Goal: Navigation & Orientation: Understand site structure

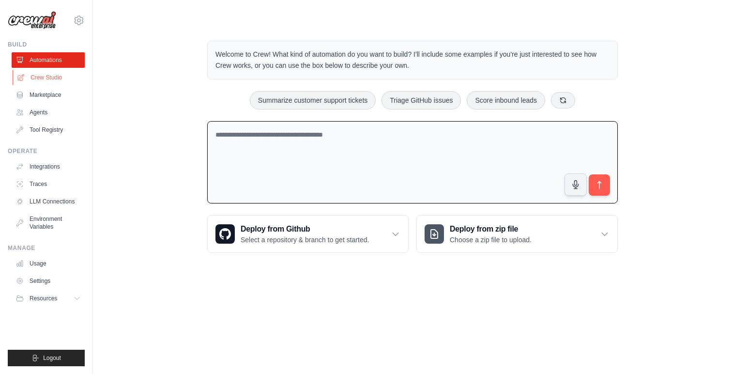
click at [52, 75] on link "Crew Studio" at bounding box center [49, 77] width 73 height 15
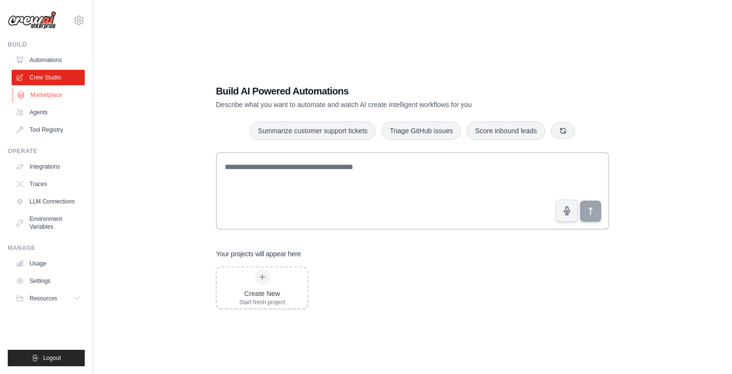
click at [35, 99] on link "Marketplace" at bounding box center [49, 94] width 73 height 15
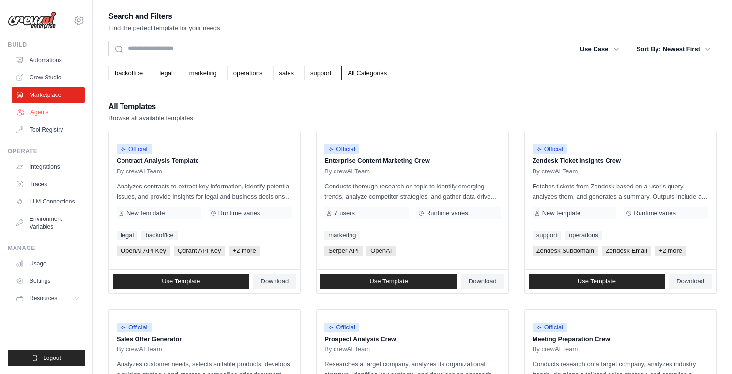
click at [39, 111] on link "Agents" at bounding box center [49, 112] width 73 height 15
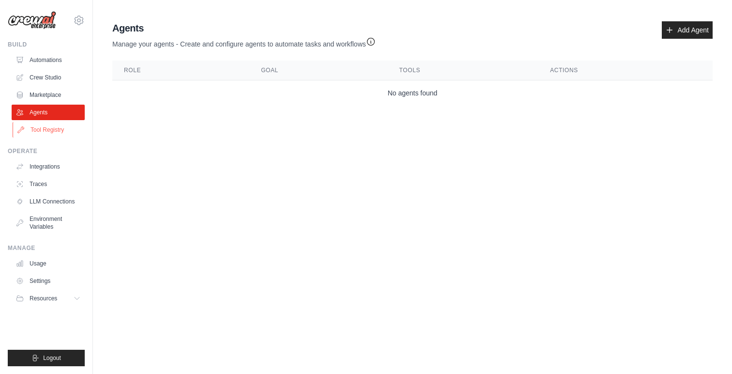
click at [41, 126] on link "Tool Registry" at bounding box center [49, 129] width 73 height 15
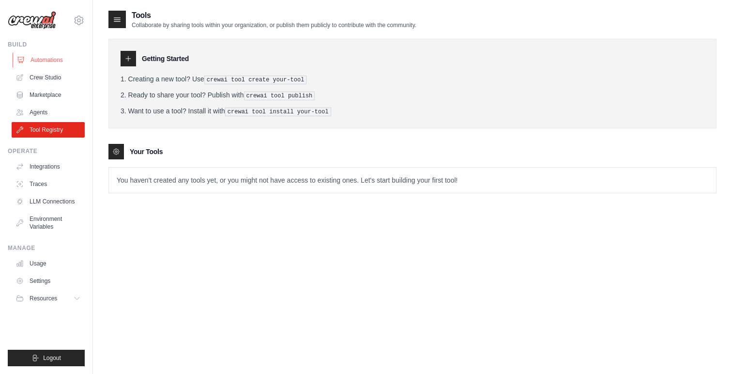
click at [44, 60] on link "Automations" at bounding box center [49, 59] width 73 height 15
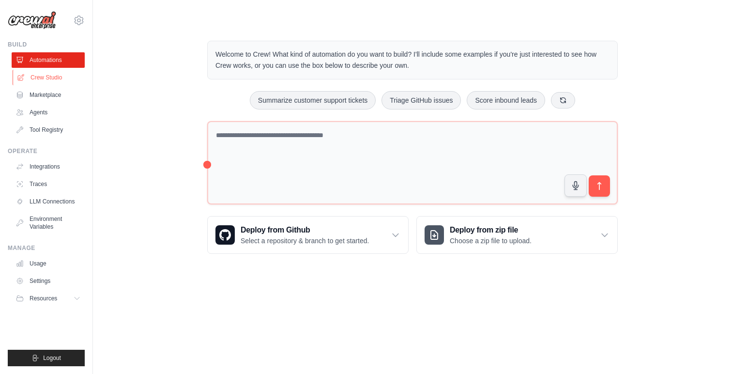
click at [46, 77] on link "Crew Studio" at bounding box center [49, 77] width 73 height 15
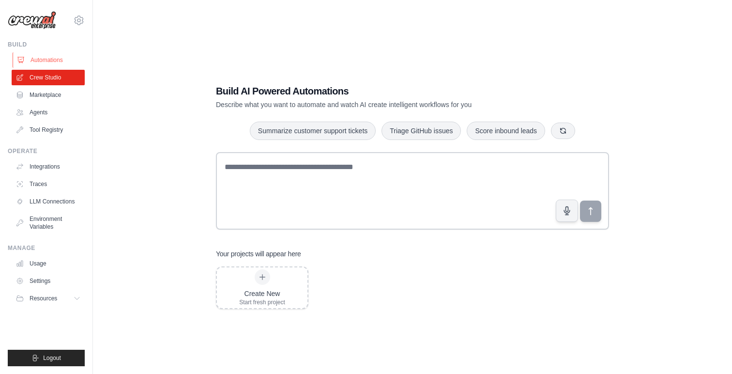
click at [42, 59] on link "Automations" at bounding box center [49, 59] width 73 height 15
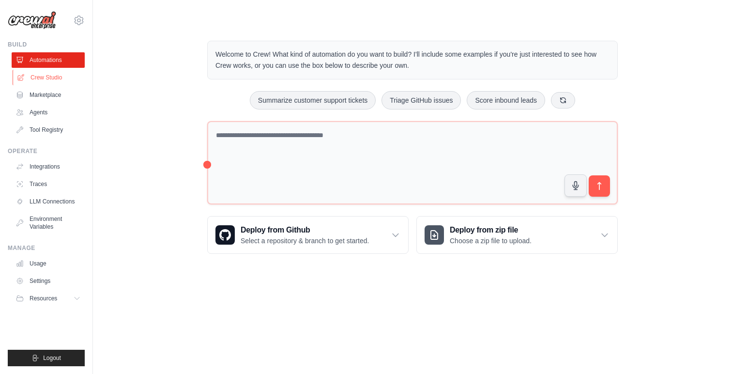
click at [46, 80] on link "Crew Studio" at bounding box center [49, 77] width 73 height 15
